Goal: Information Seeking & Learning: Learn about a topic

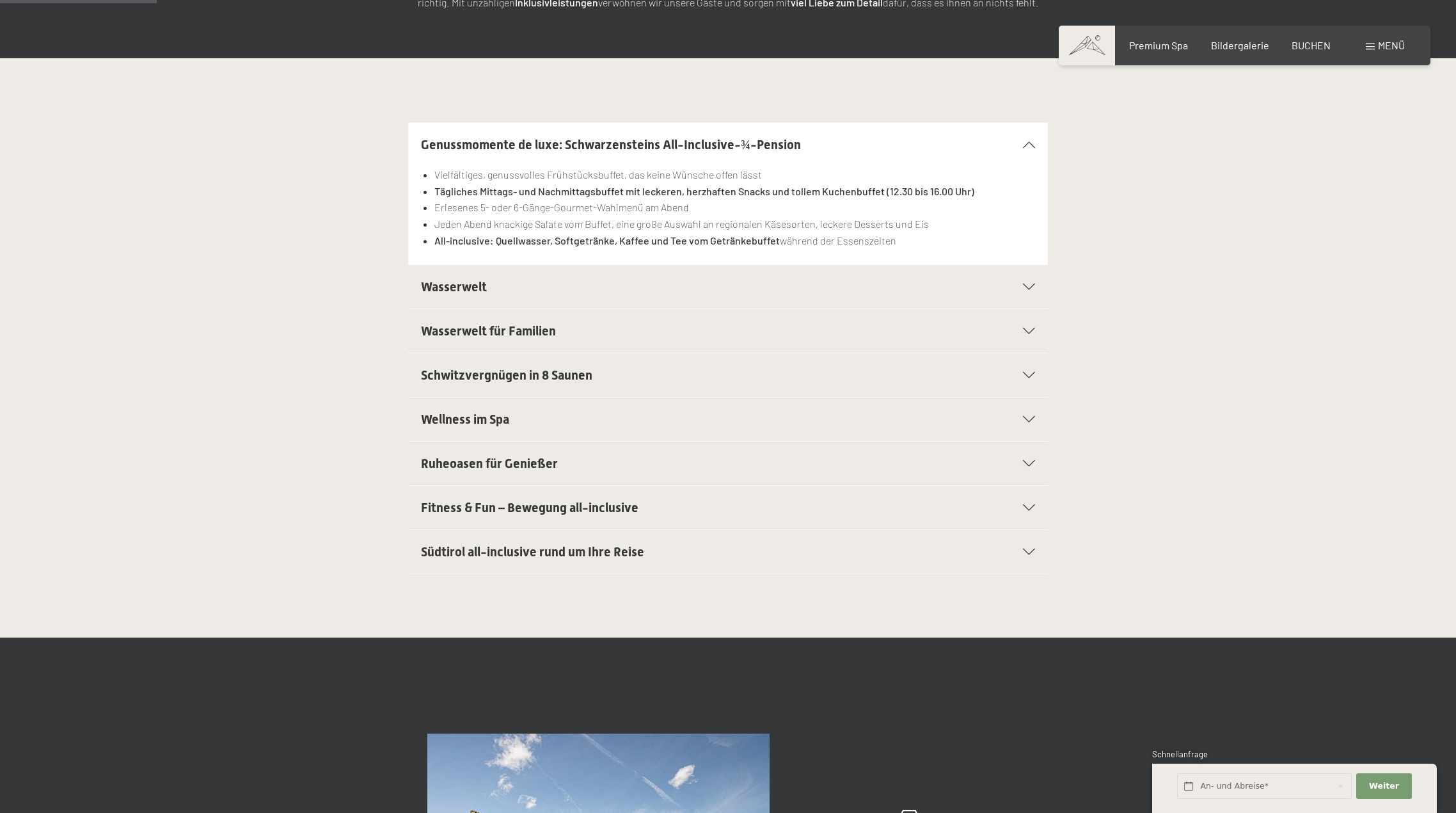
scroll to position [256, 0]
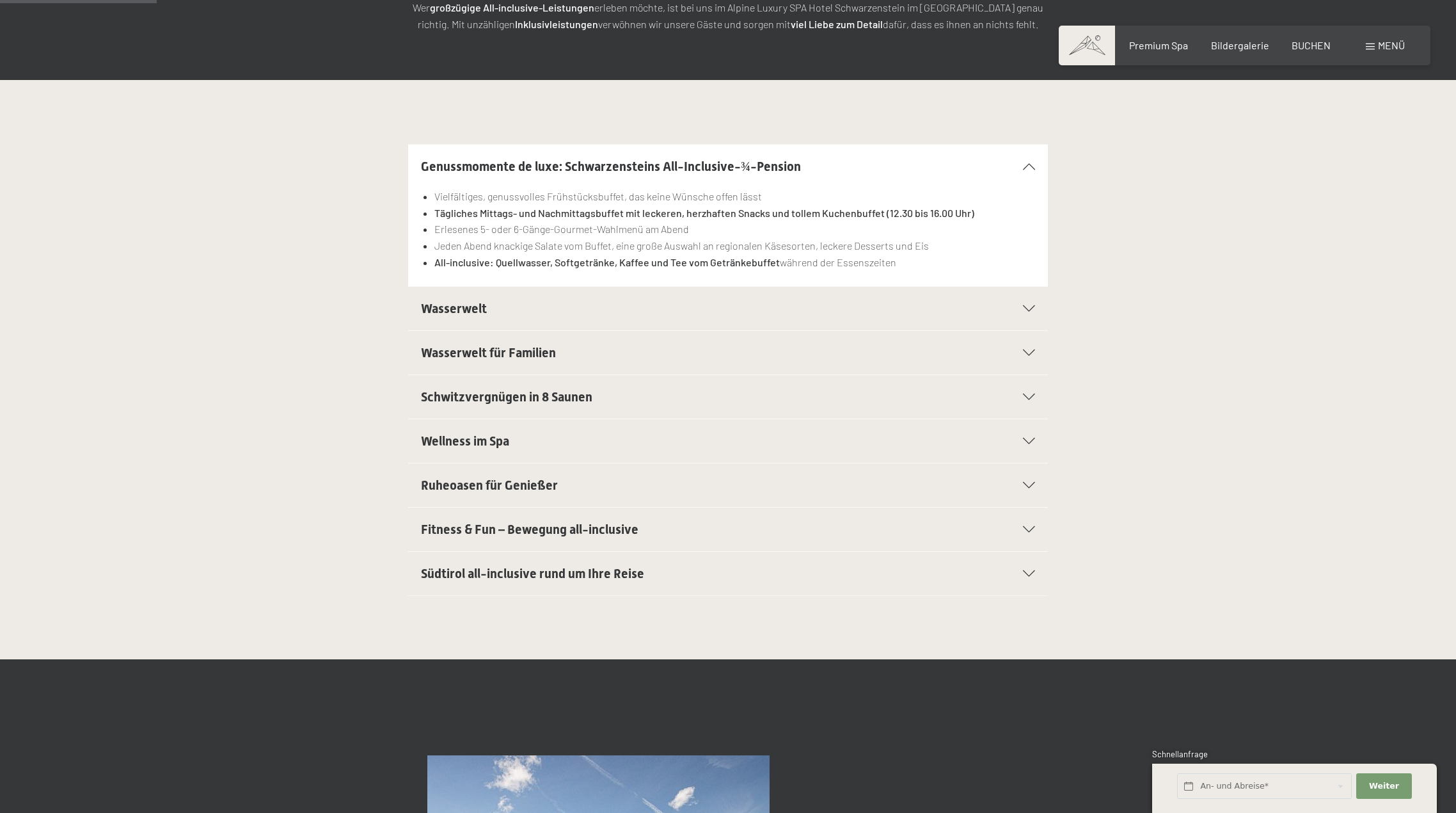
click at [894, 297] on div "Wasserwelt" at bounding box center [728, 309] width 614 height 43
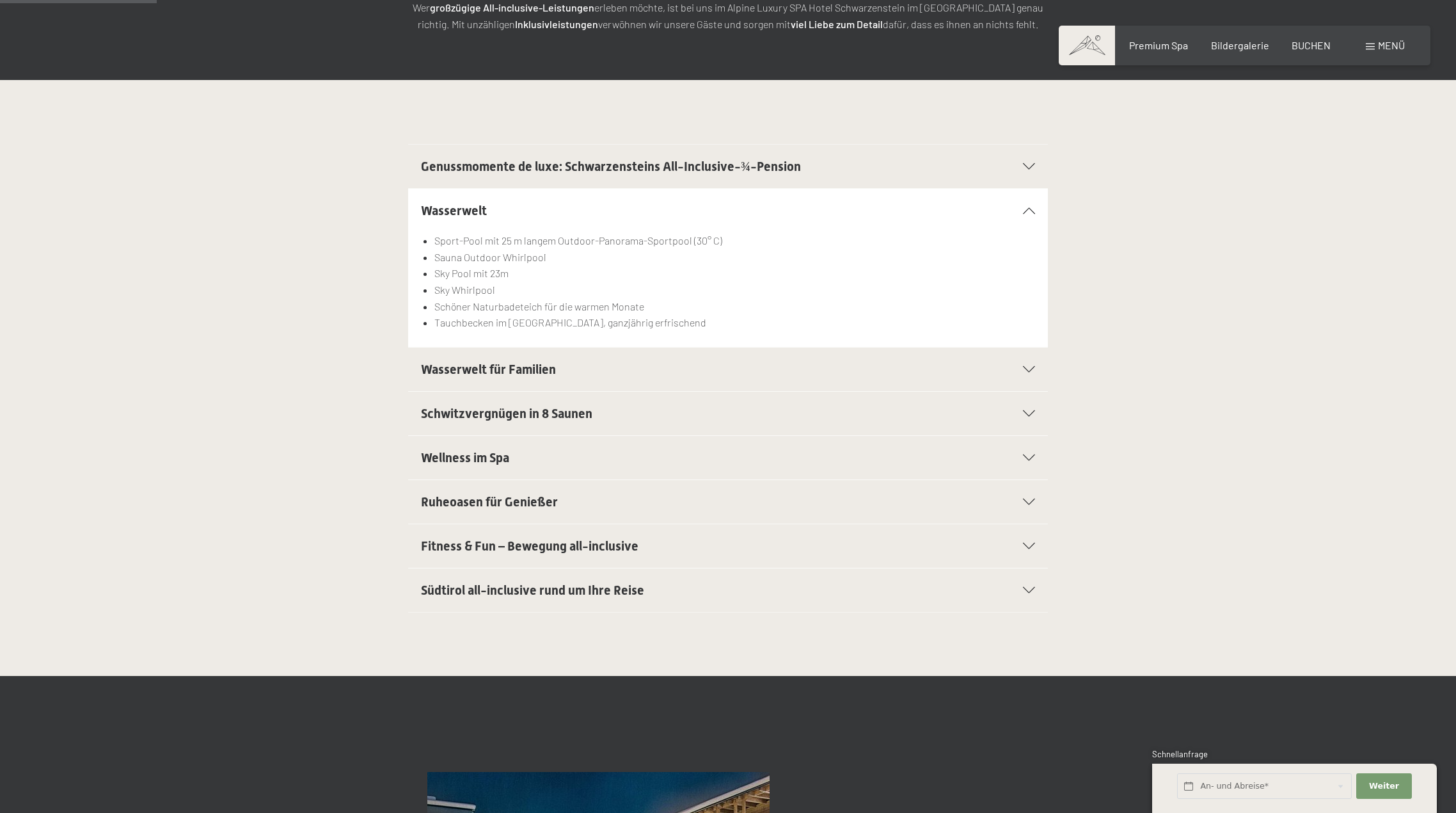
click at [870, 362] on h2 "Wasserwelt für Familien" at bounding box center [697, 368] width 553 height 18
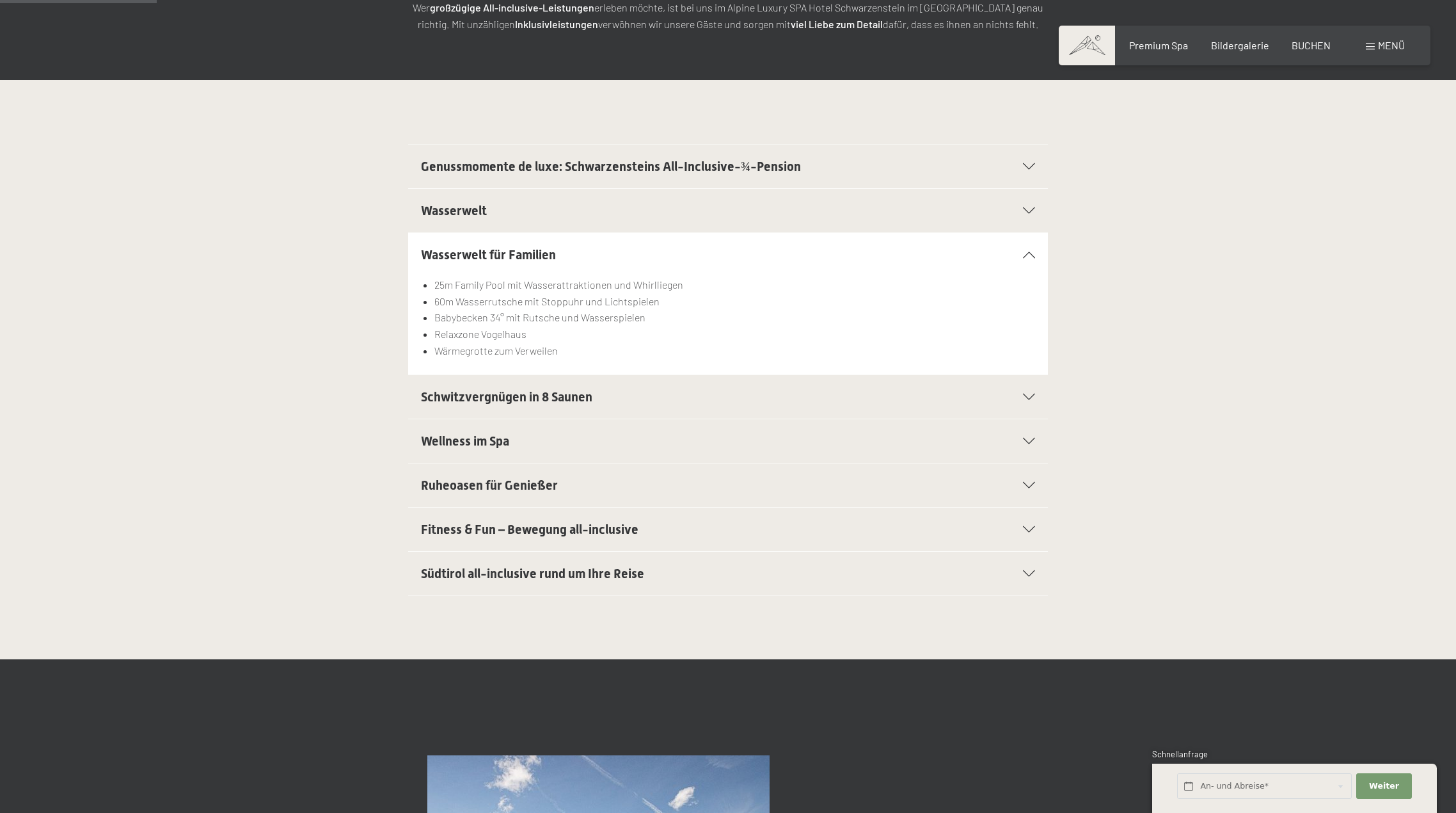
click at [1003, 393] on div "Schwitzvergnügen in 8 Saunen" at bounding box center [728, 396] width 614 height 43
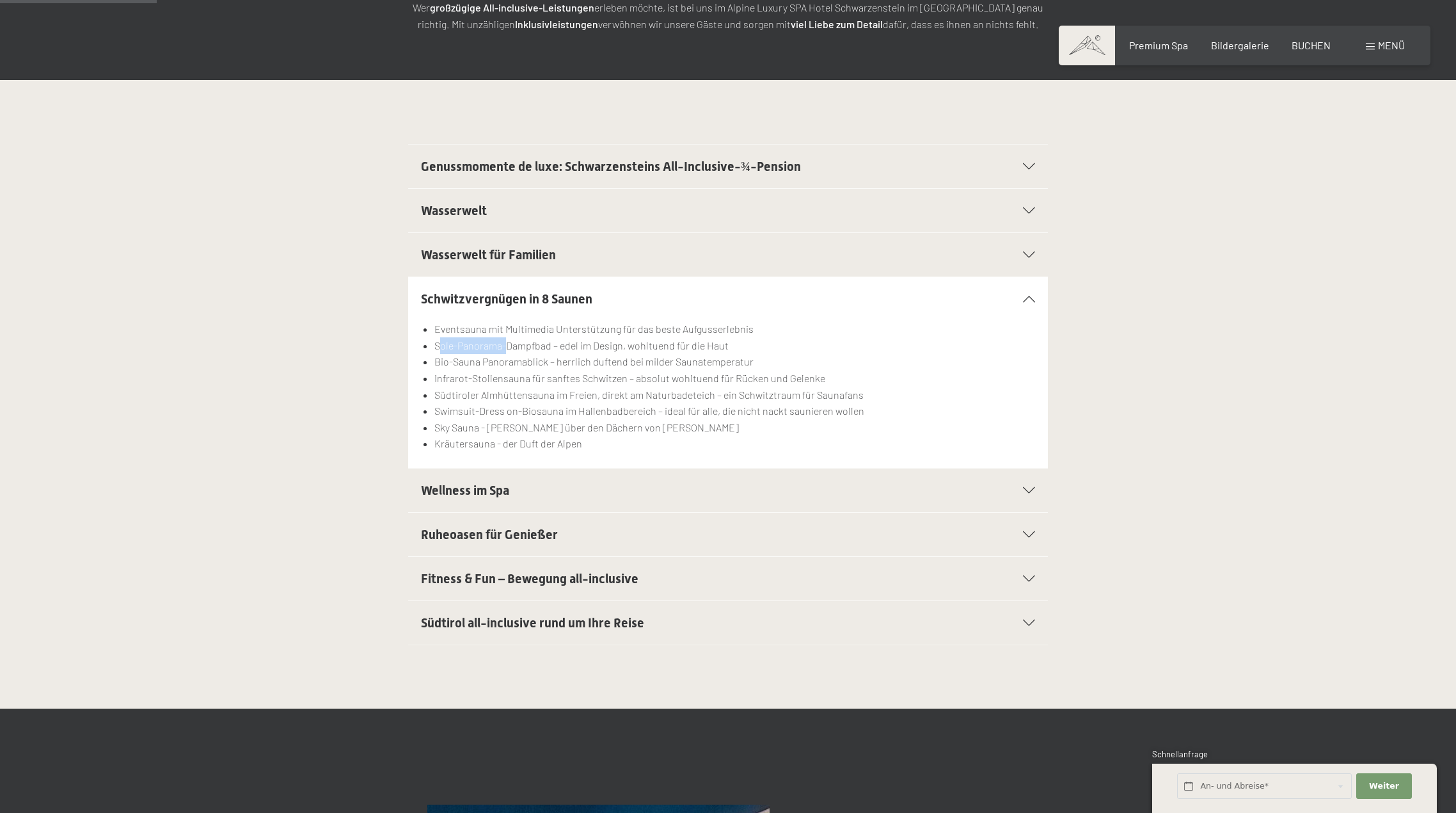
drag, startPoint x: 438, startPoint y: 349, endPoint x: 508, endPoint y: 351, distance: 70.0
click at [508, 351] on li "Sole-Panorama-Dampfbad – edel im Design, wohltuend für die Haut" at bounding box center [735, 345] width 601 height 16
click at [538, 348] on li "Sole-Panorama-Dampfbad – edel im Design, wohltuend für die Haut" at bounding box center [735, 345] width 601 height 16
click at [575, 483] on h2 "Wellness im Spa" at bounding box center [697, 490] width 553 height 18
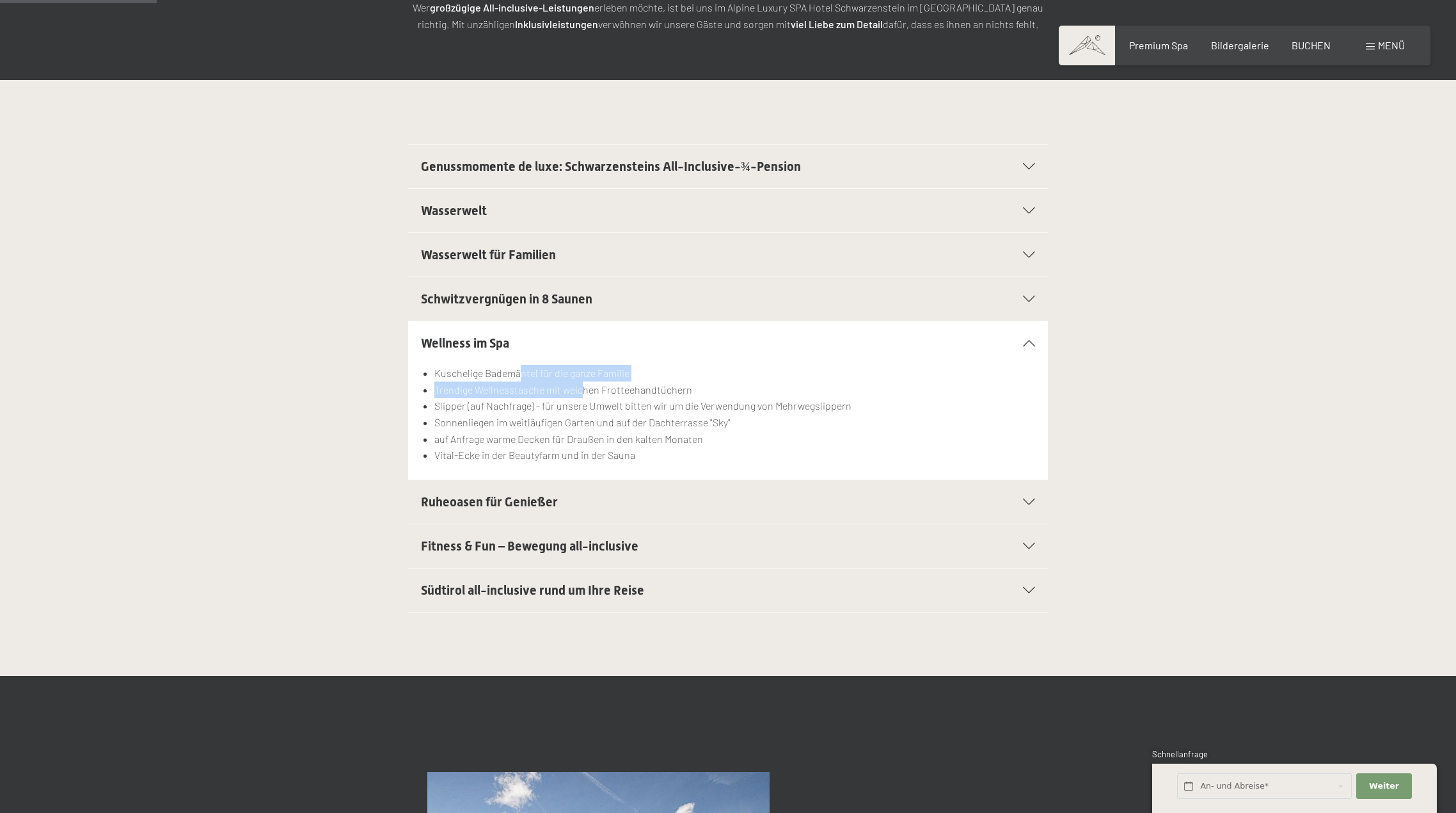
drag, startPoint x: 527, startPoint y: 378, endPoint x: 584, endPoint y: 386, distance: 57.6
click at [583, 386] on ul "Kuschelige Bademäntel für die ganze Familie Trendige Wellnesstasche mit weichen…" at bounding box center [728, 413] width 614 height 99
click at [584, 386] on li "Trendige Wellnesstasche mit weichen Frotteehandtüchern" at bounding box center [735, 389] width 601 height 16
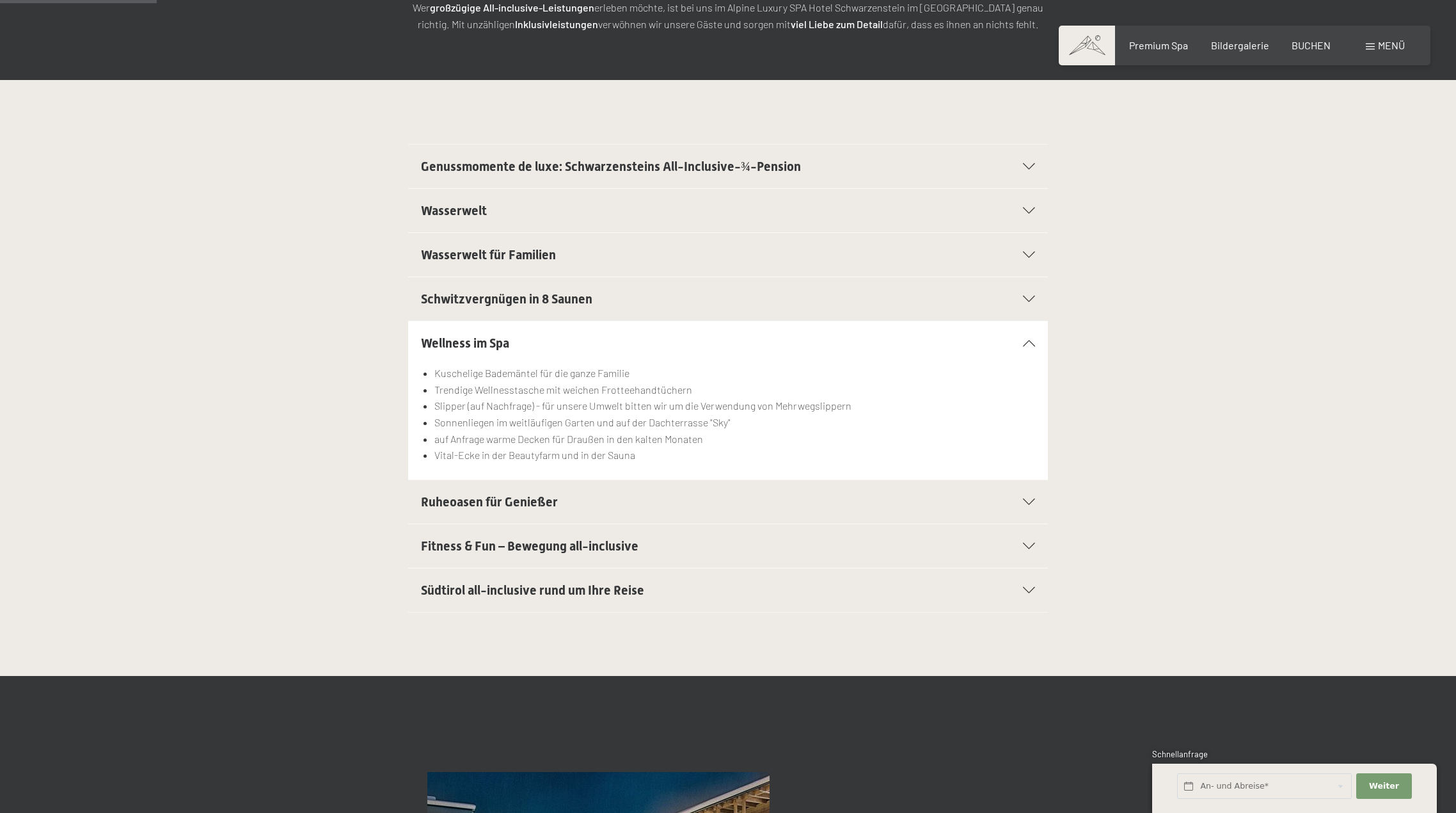
click at [722, 499] on h2 "Ruheoasen für Genießer" at bounding box center [697, 501] width 553 height 18
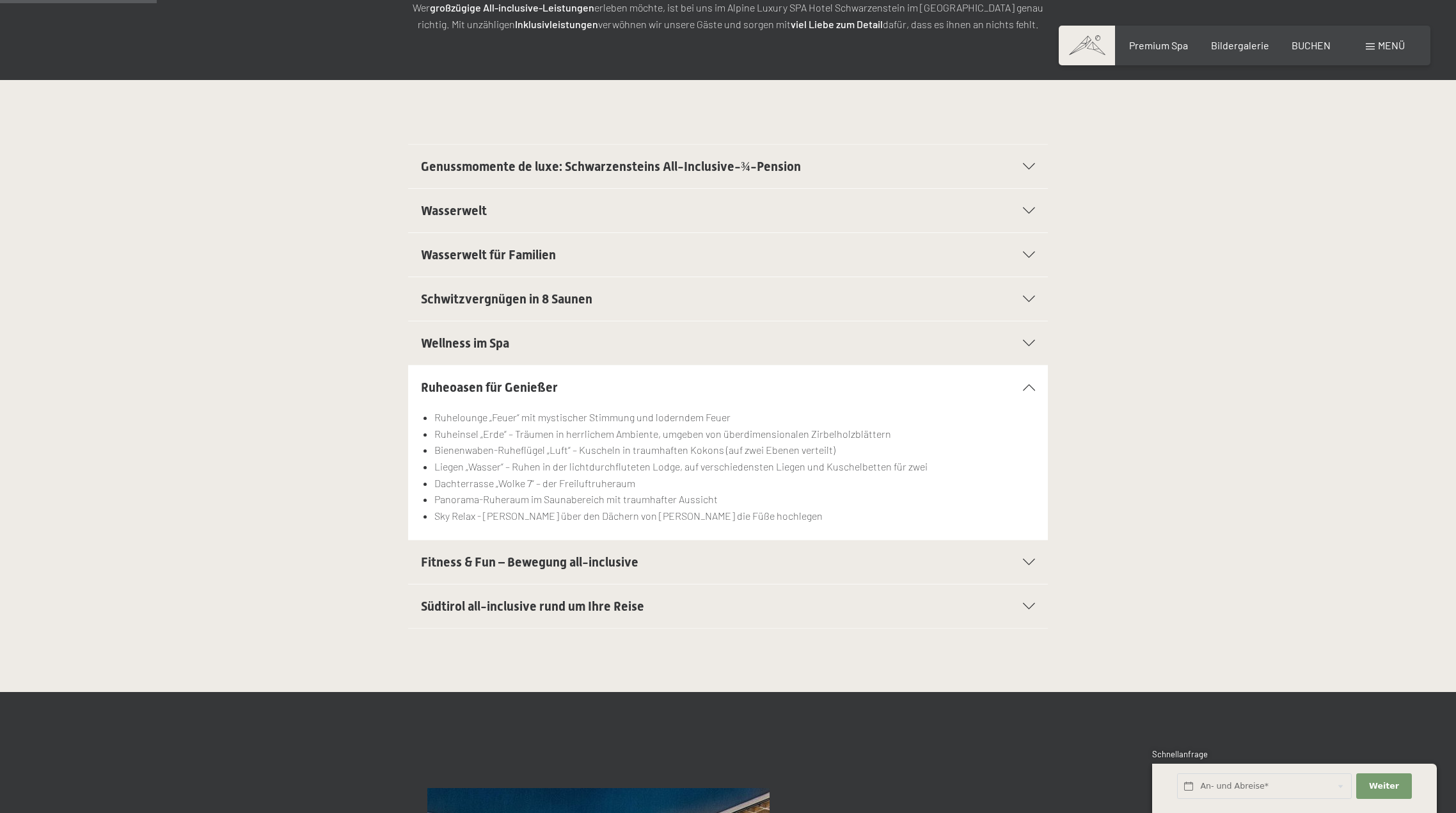
click at [773, 563] on h2 "Fitness & Fun – Bewegung all-inclusive" at bounding box center [697, 562] width 553 height 18
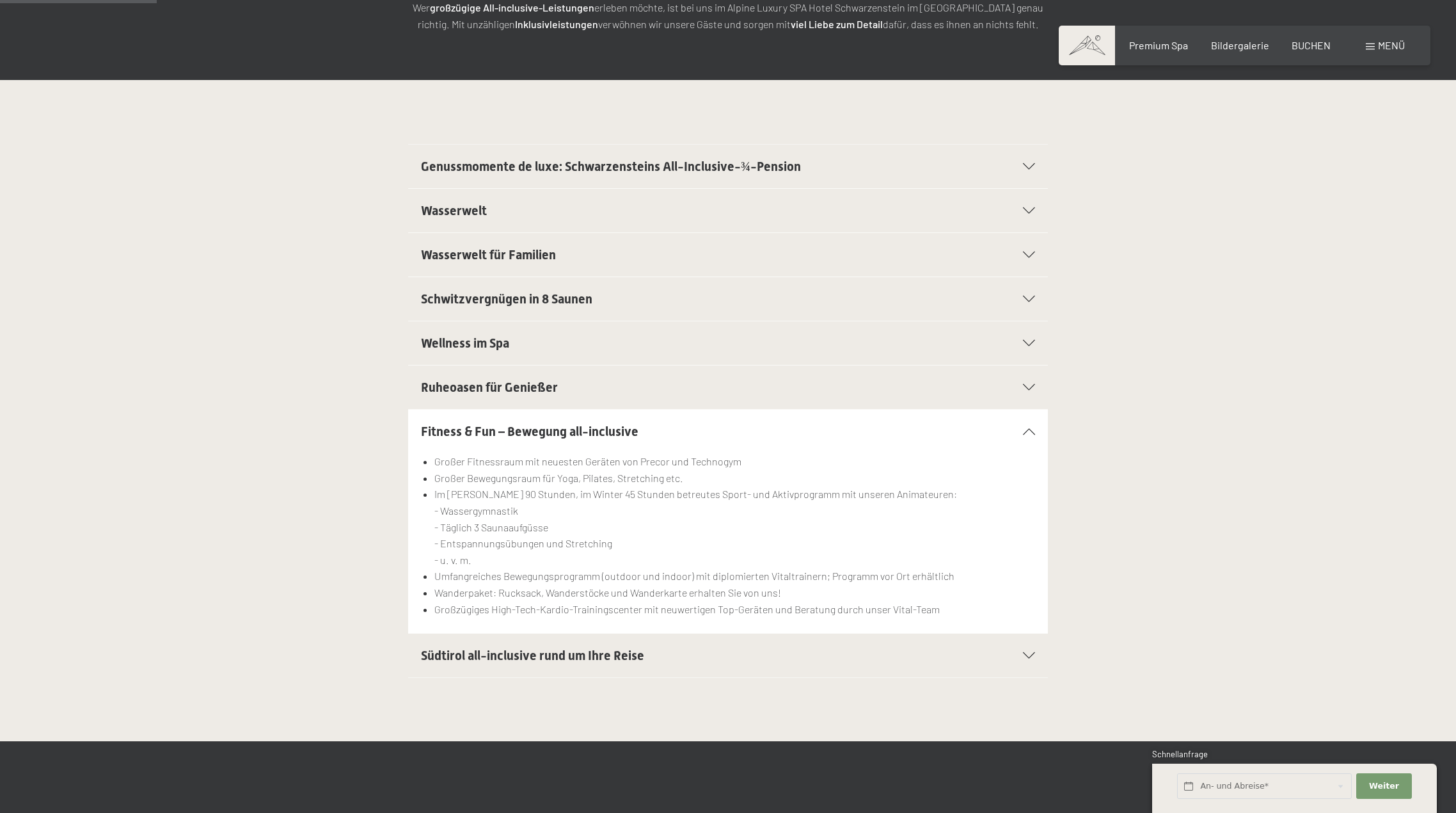
click at [797, 653] on h2 "Südtirol all-inclusive rund um Ihre Reise" at bounding box center [697, 655] width 553 height 18
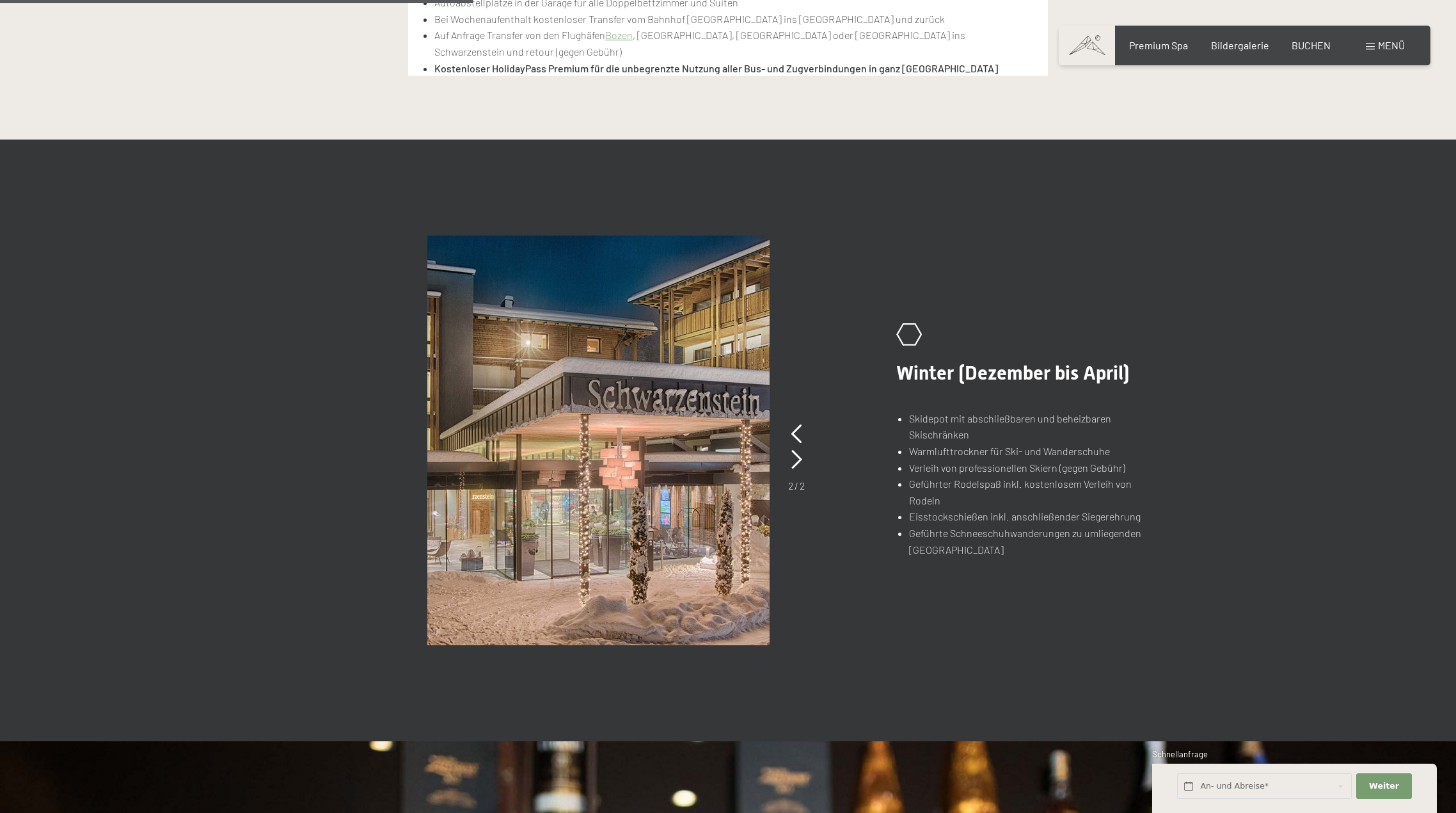
scroll to position [768, 0]
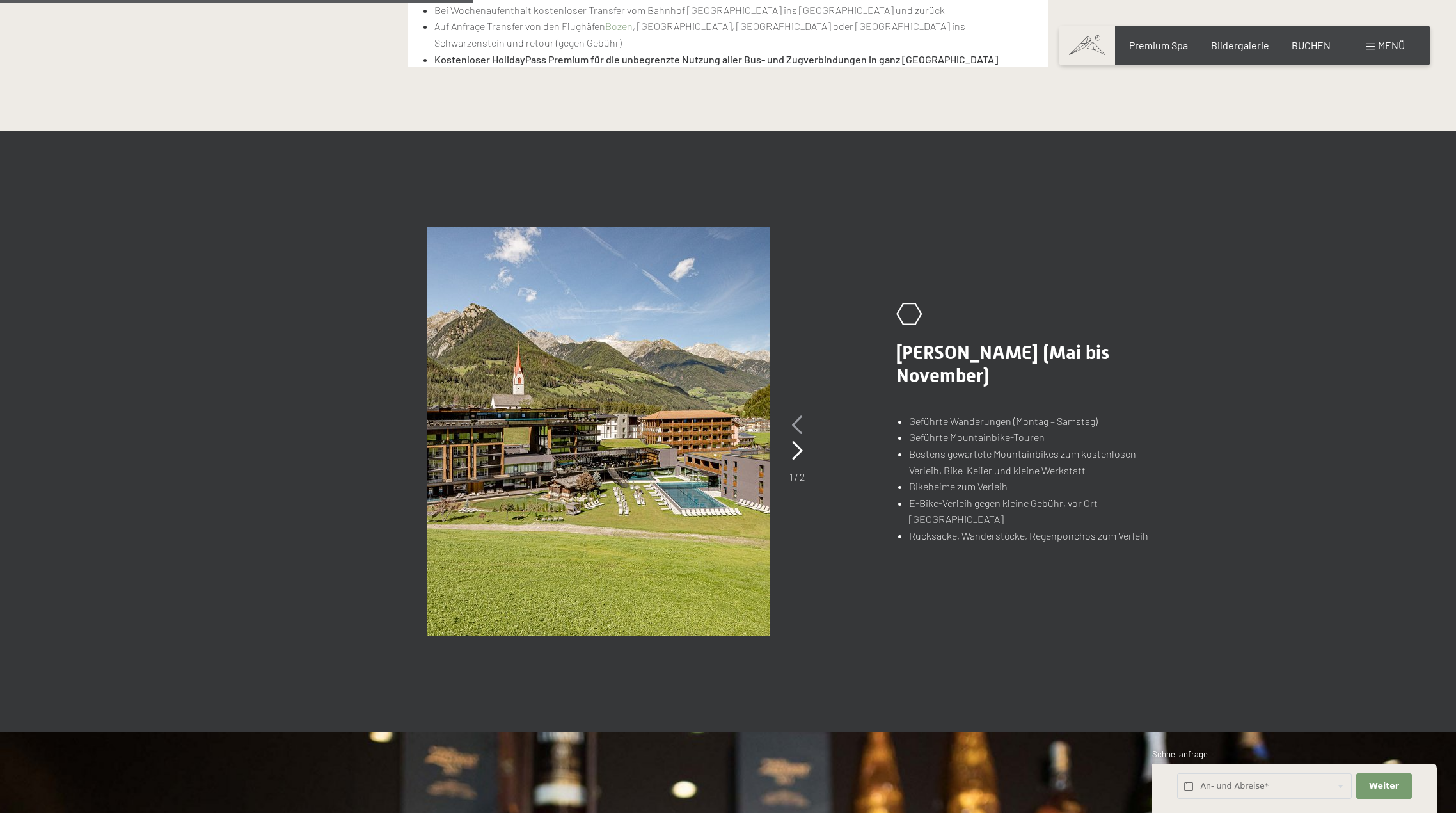
click at [798, 422] on icon at bounding box center [797, 424] width 11 height 19
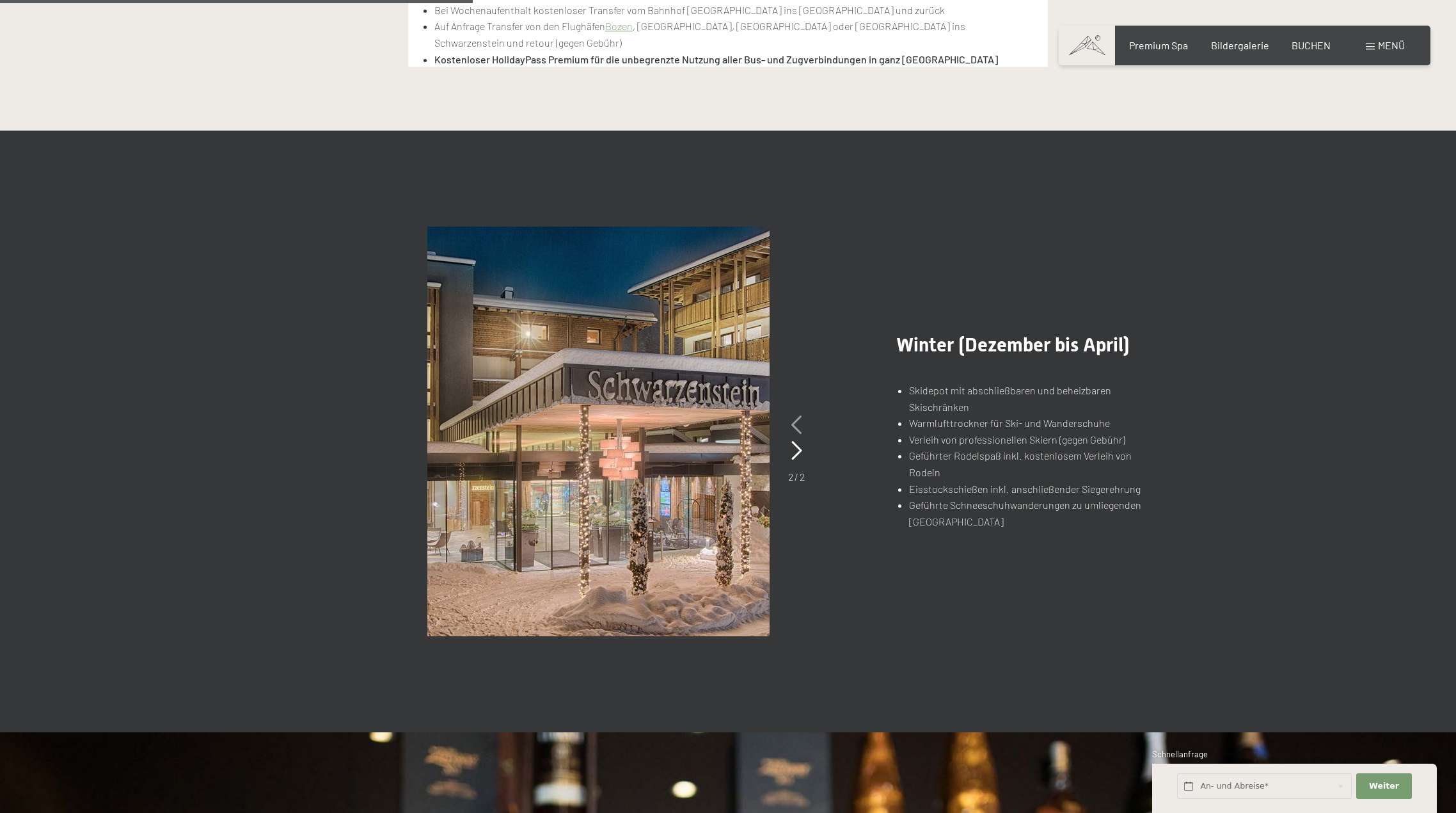
click at [794, 428] on icon at bounding box center [797, 424] width 11 height 19
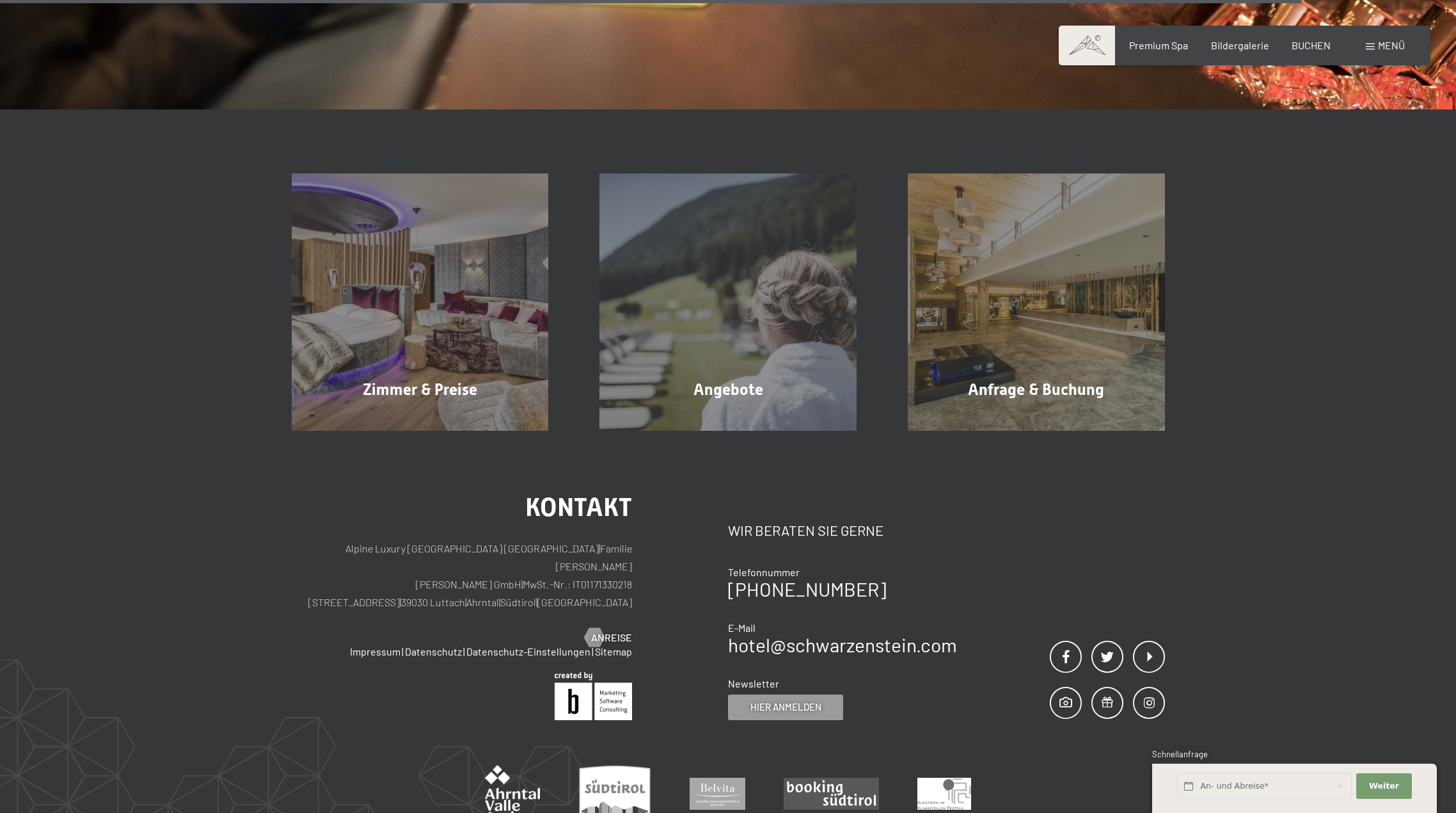
scroll to position [2164, 0]
